Goal: Transaction & Acquisition: Purchase product/service

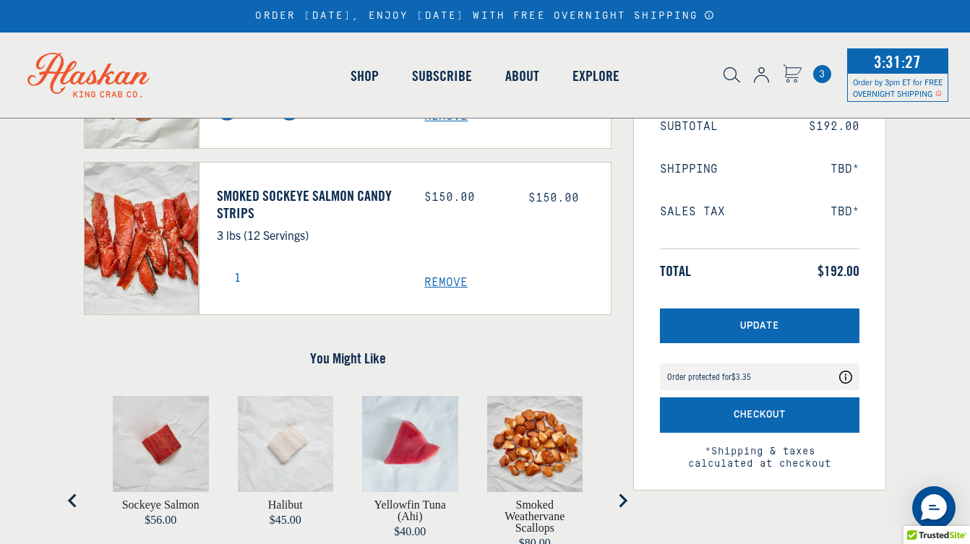
click at [439, 124] on span "Remove" at bounding box center [517, 117] width 186 height 14
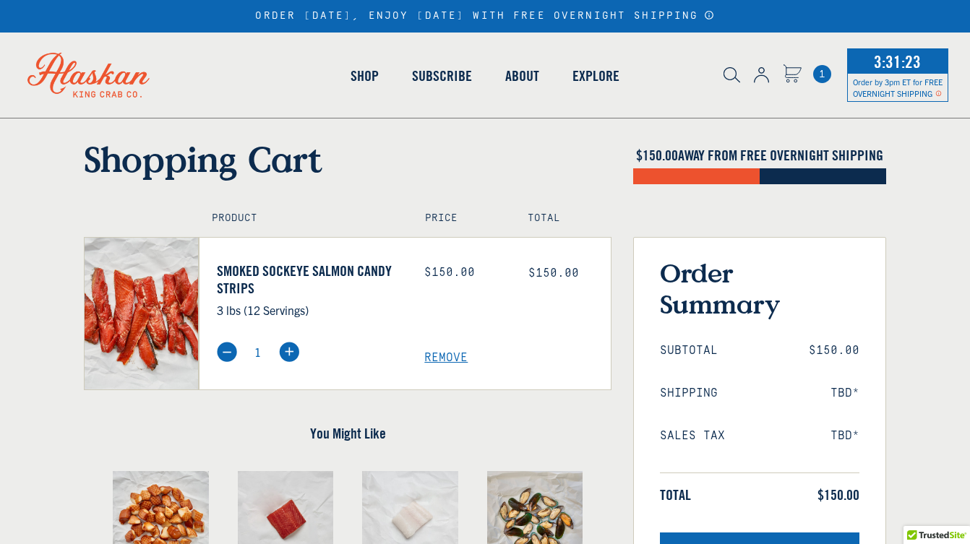
scroll to position [39, 0]
